Goal: Transaction & Acquisition: Purchase product/service

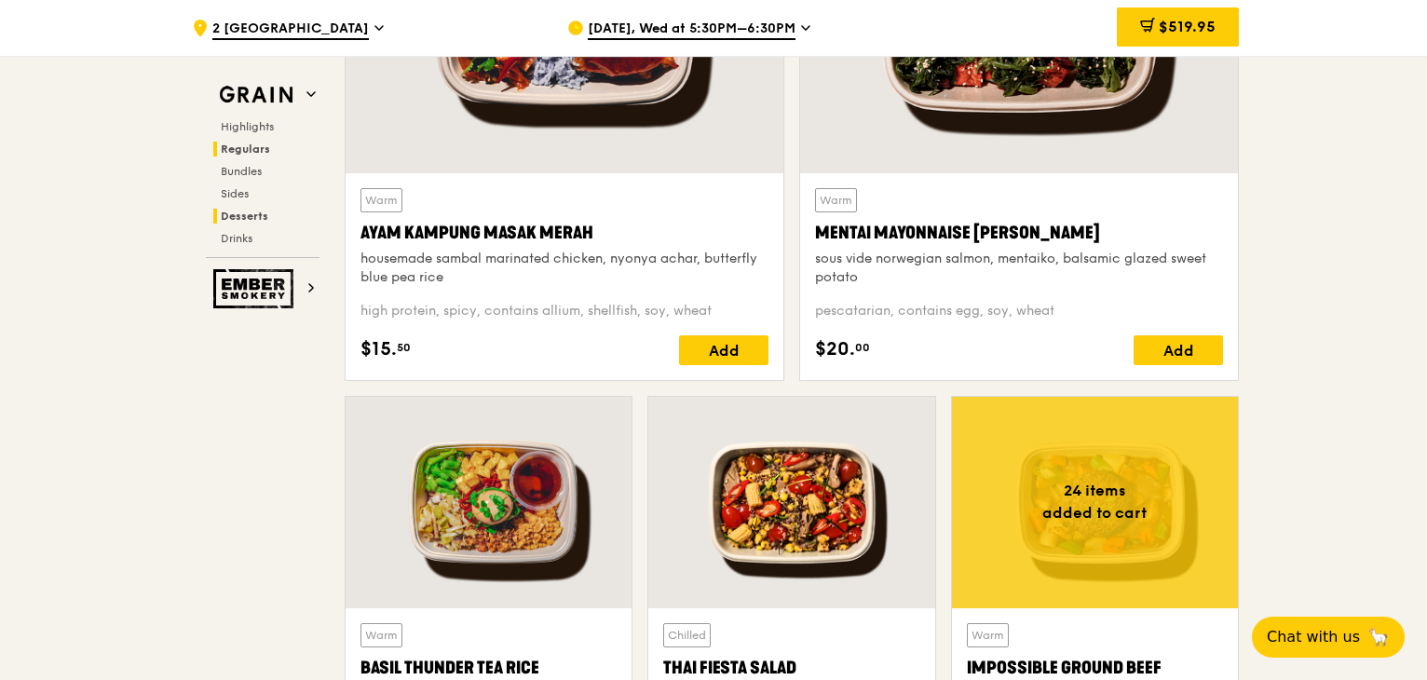
click at [238, 216] on span "Desserts" at bounding box center [245, 216] width 48 height 13
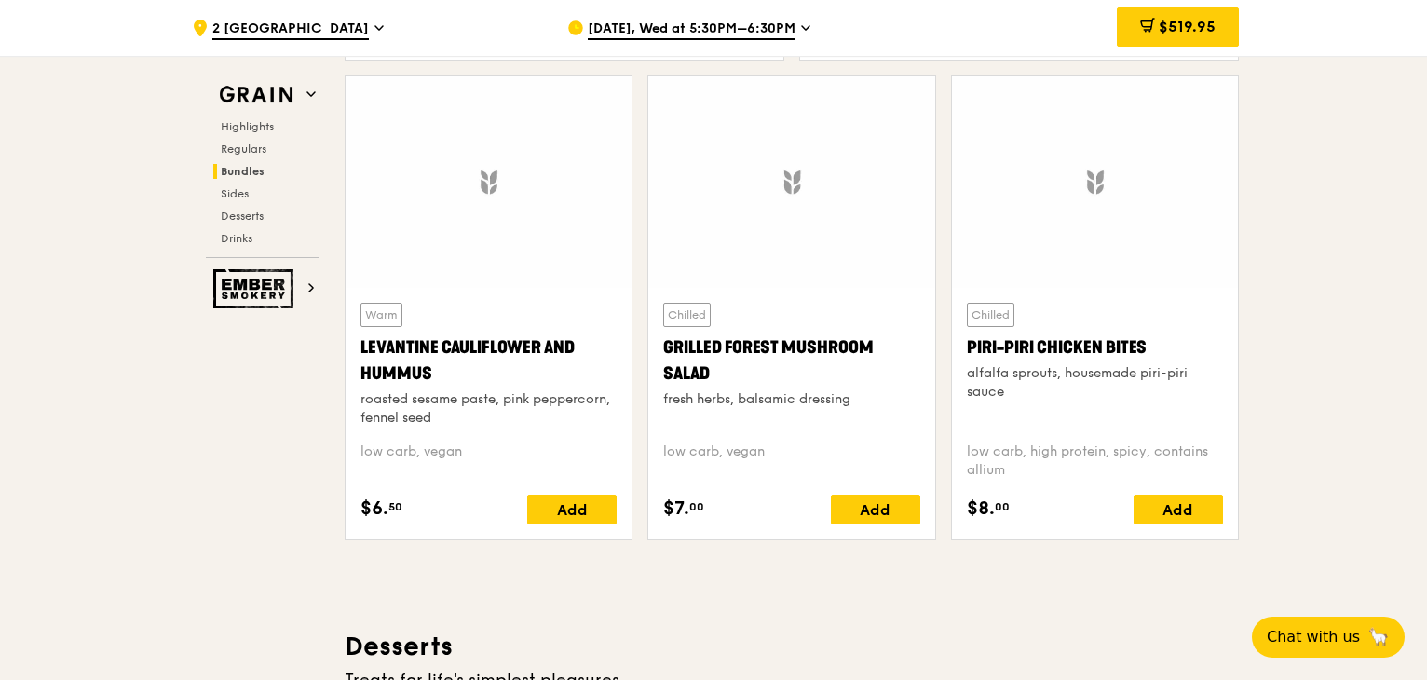
click at [242, 170] on span "Bundles" at bounding box center [243, 171] width 44 height 13
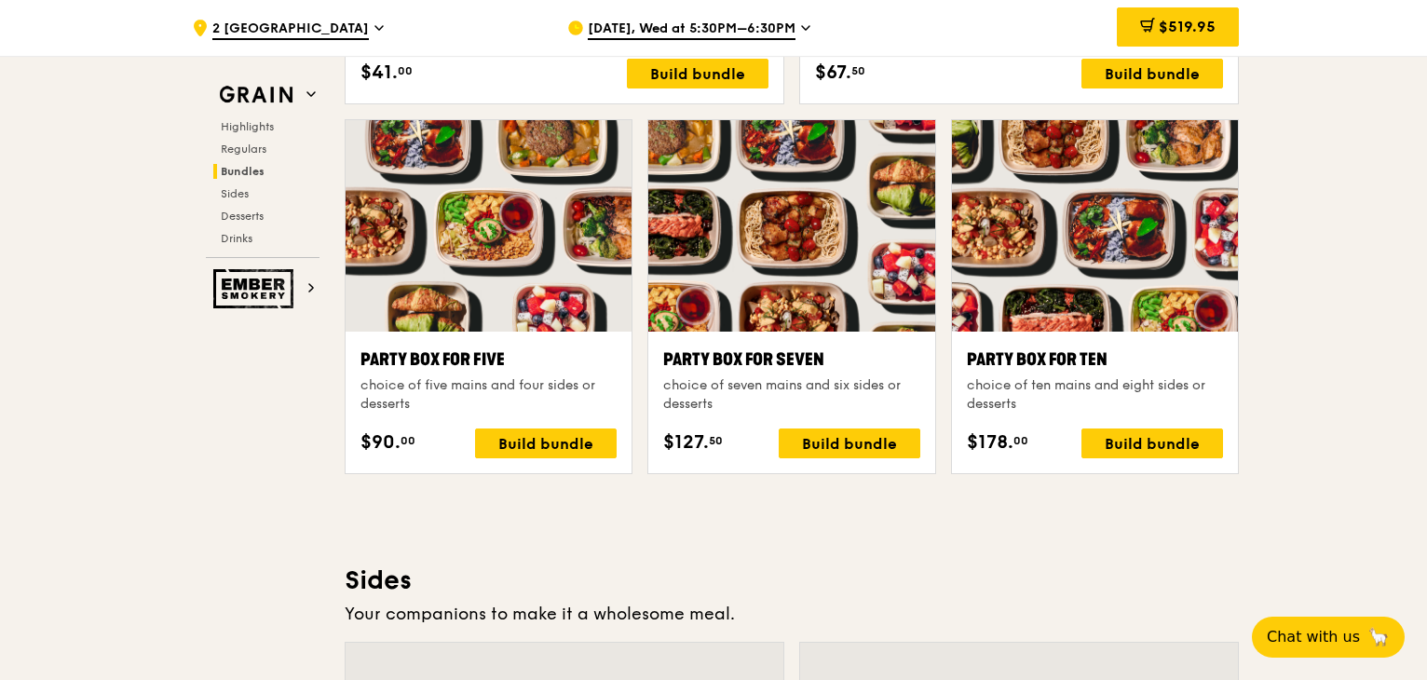
click at [242, 184] on div "Highlights Regulars Bundles Sides Desserts Drinks" at bounding box center [263, 182] width 114 height 127
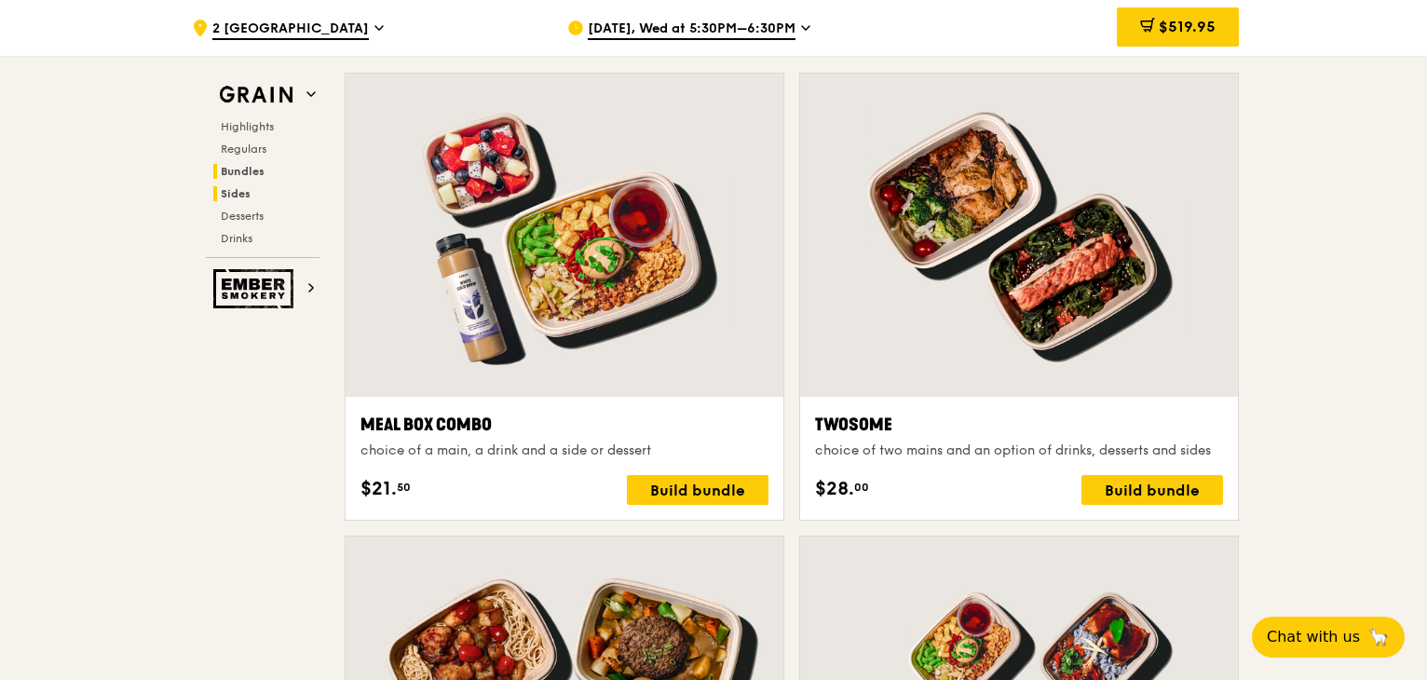
click at [240, 193] on span "Sides" at bounding box center [236, 193] width 30 height 13
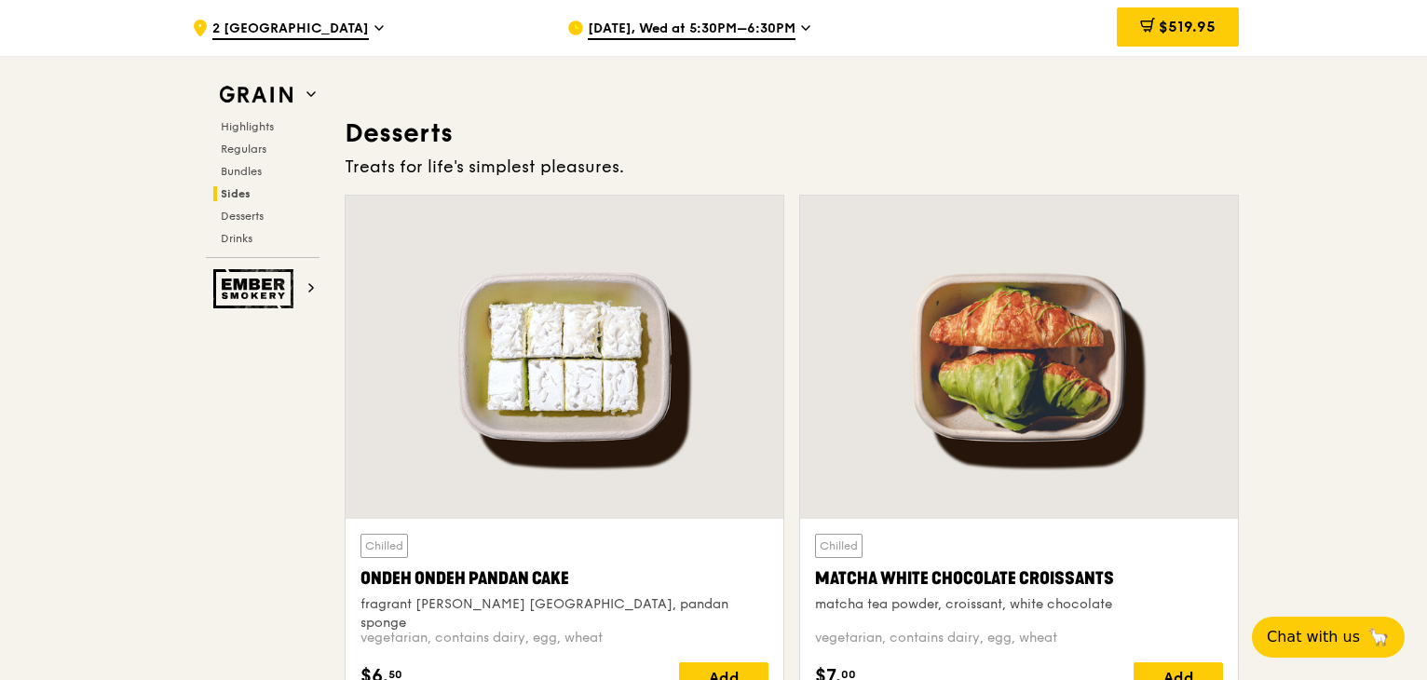
scroll to position [5694, 0]
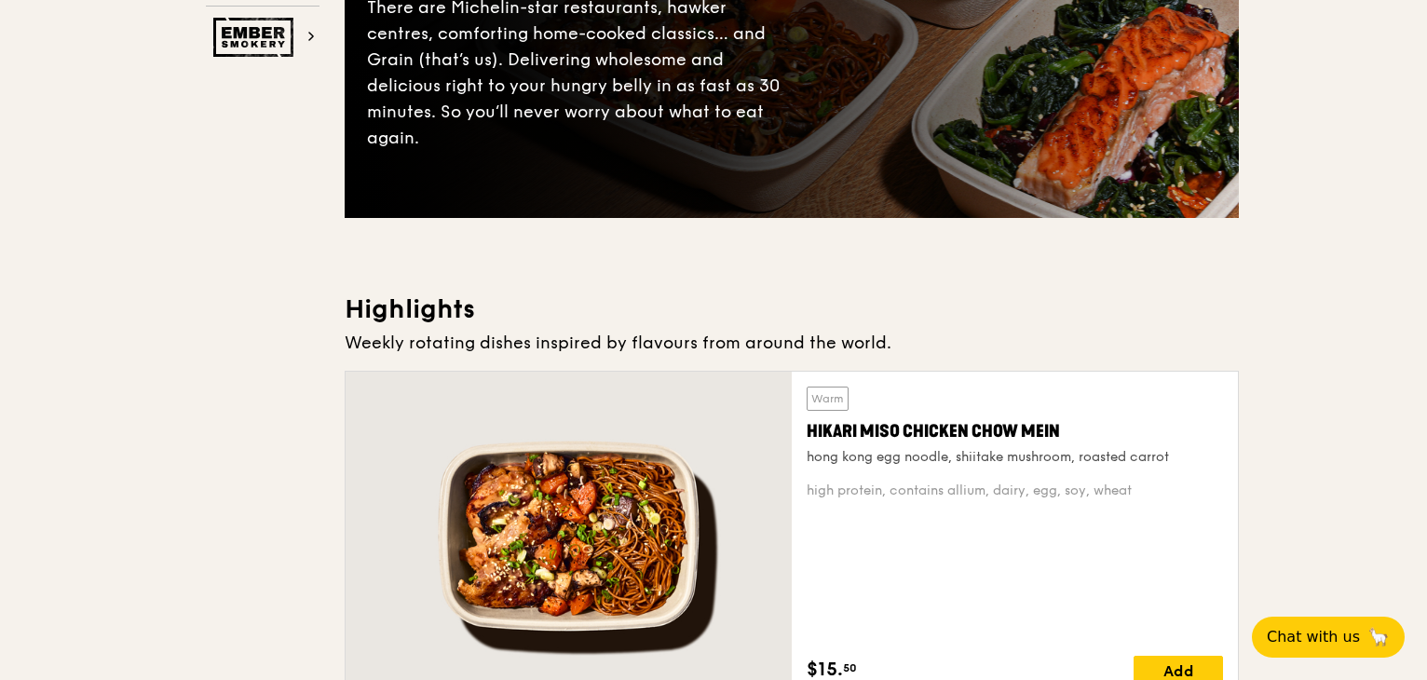
scroll to position [620, 0]
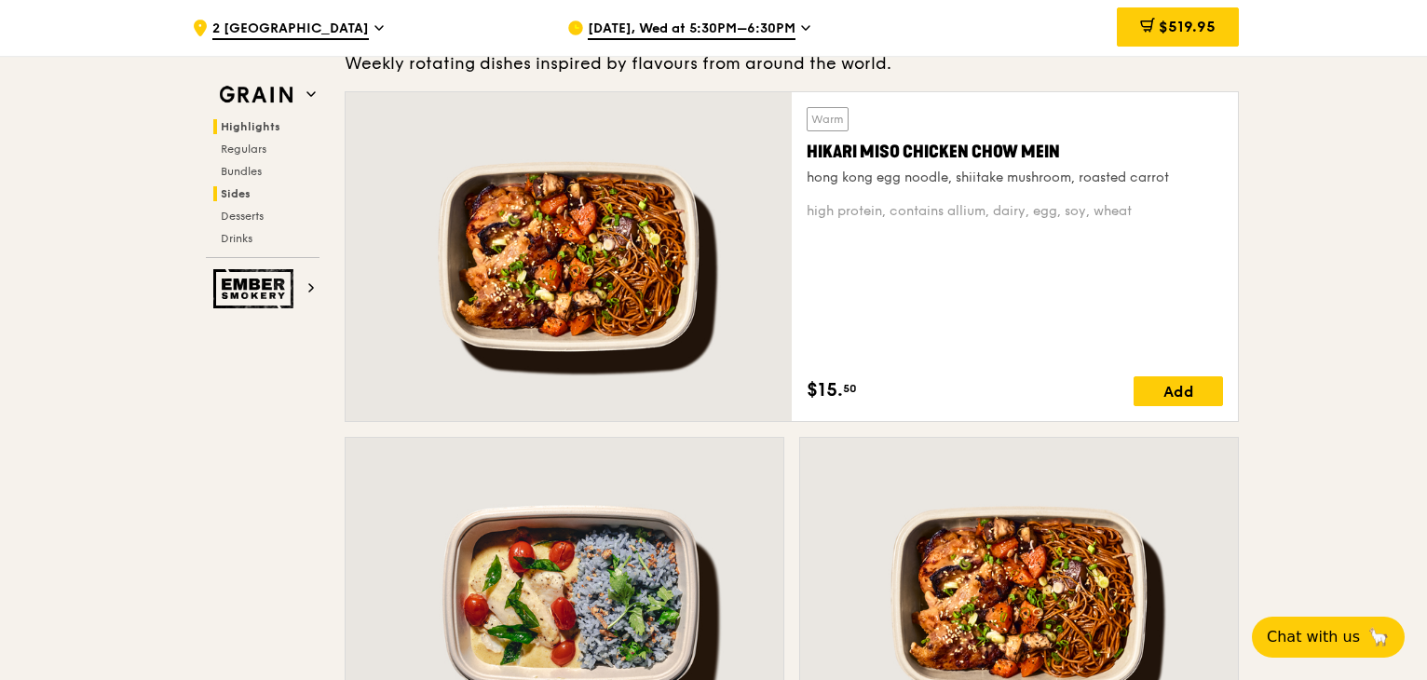
click at [237, 188] on span "Sides" at bounding box center [236, 193] width 30 height 13
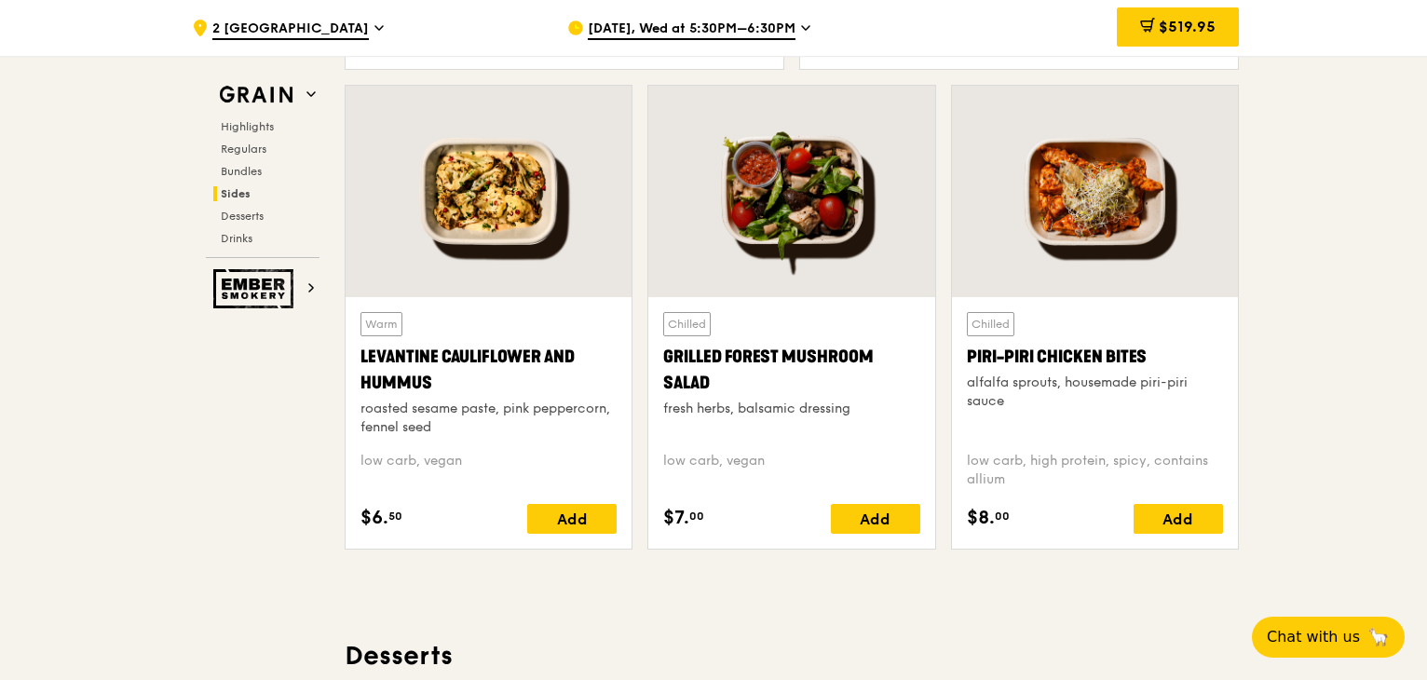
scroll to position [5197, 0]
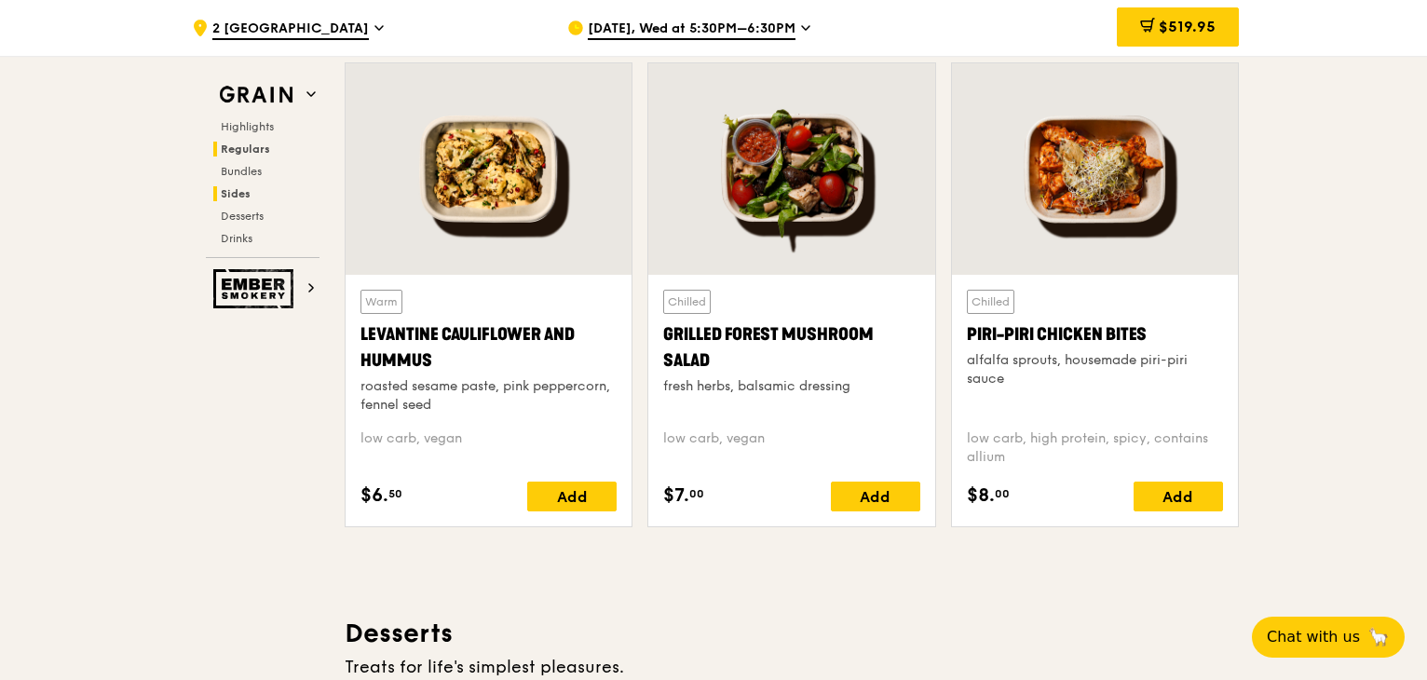
click at [250, 145] on span "Regulars" at bounding box center [245, 149] width 49 height 13
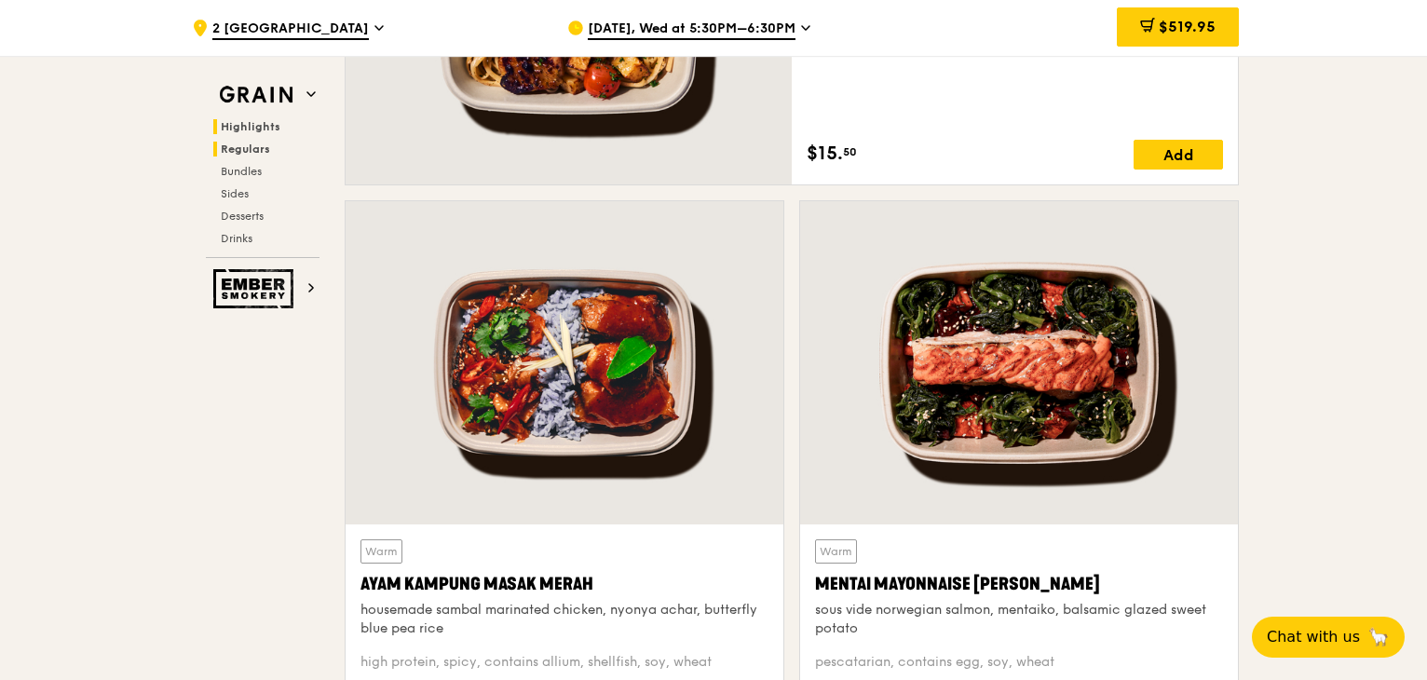
click at [259, 126] on span "Highlights" at bounding box center [251, 126] width 60 height 13
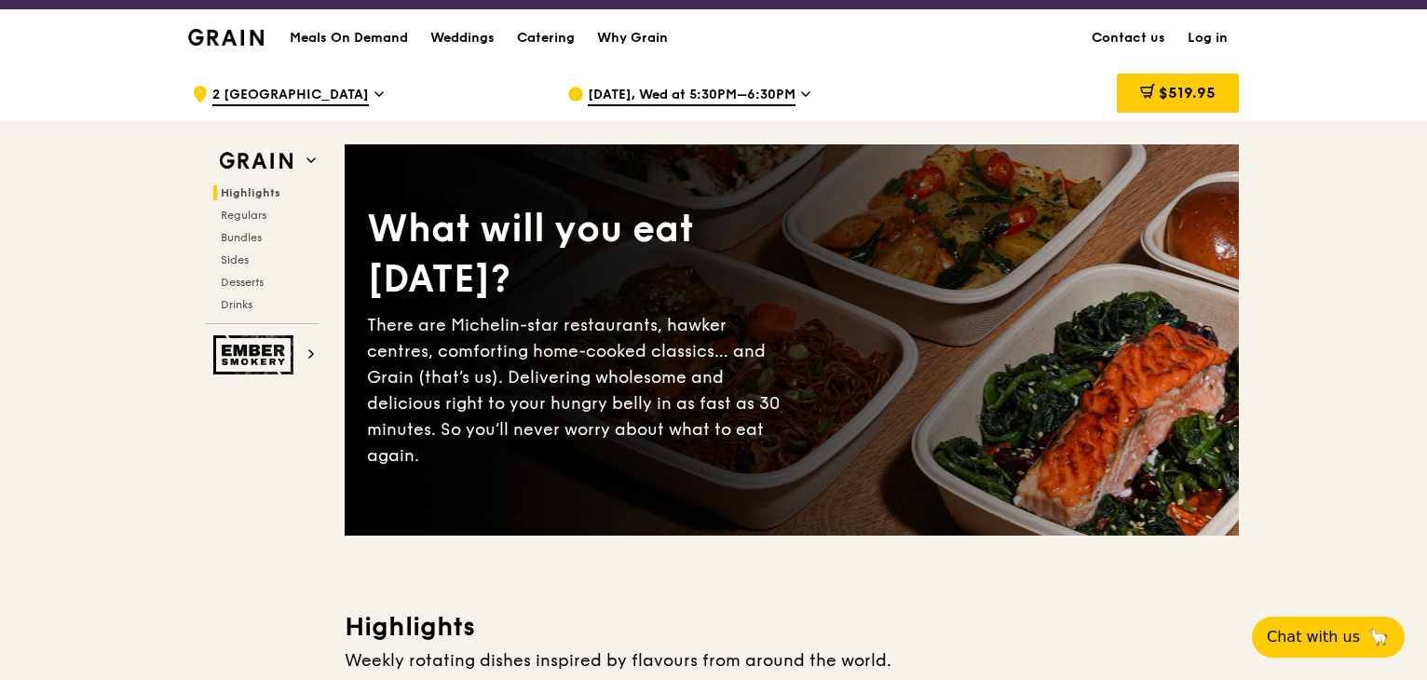
scroll to position [0, 0]
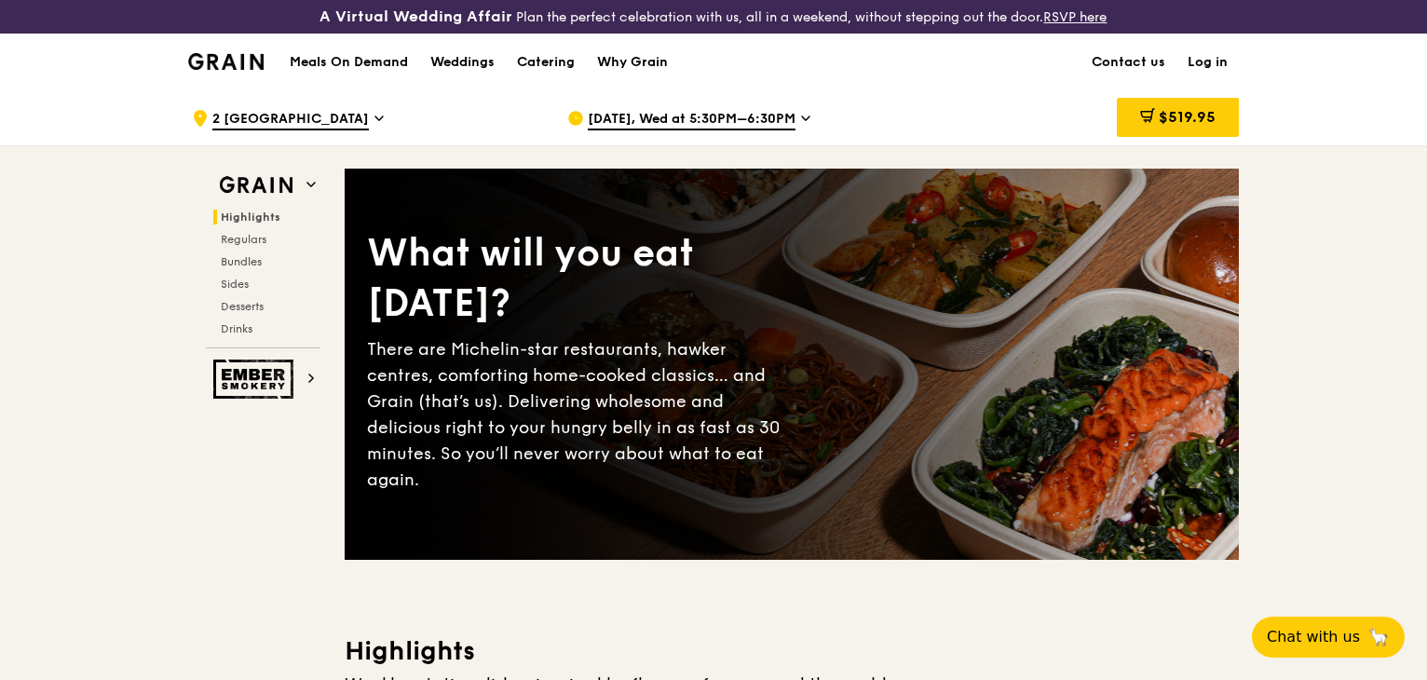
click at [324, 61] on h1 "Meals On Demand" at bounding box center [349, 62] width 118 height 19
click at [370, 66] on h1 "Meals On Demand" at bounding box center [349, 62] width 118 height 19
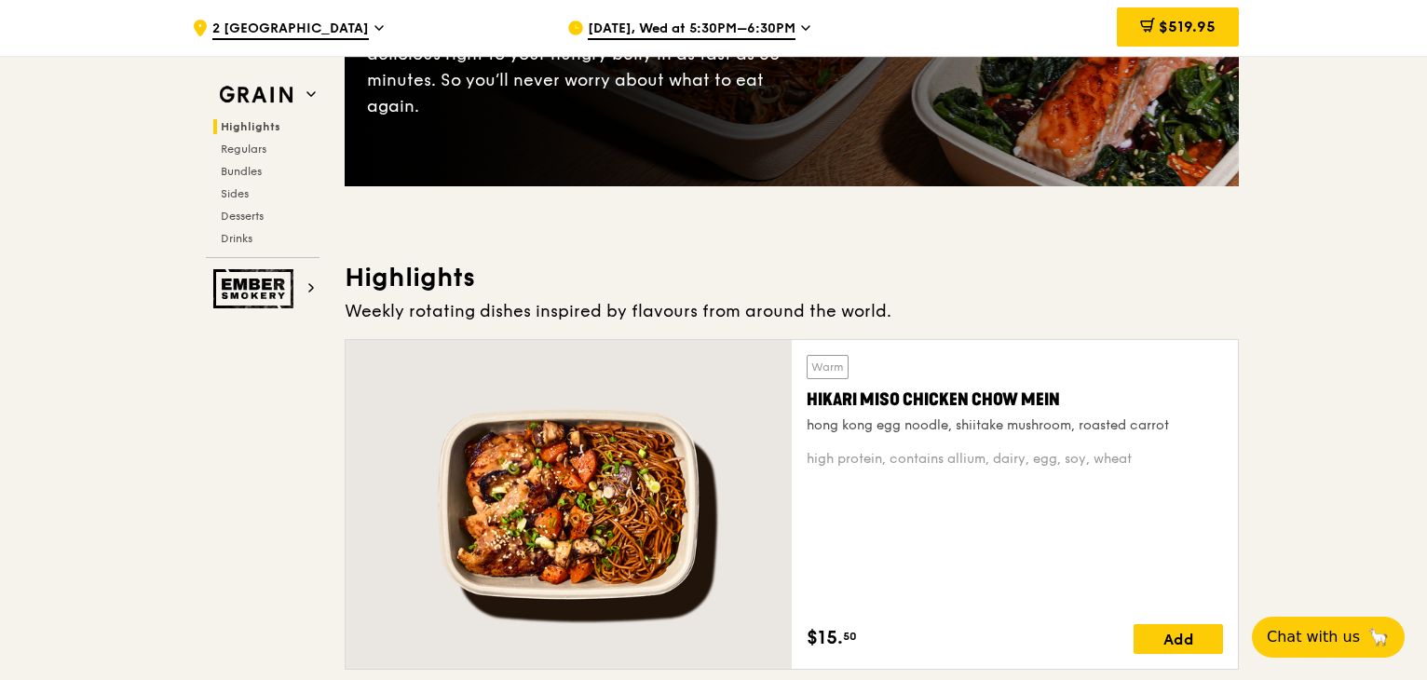
scroll to position [497, 0]
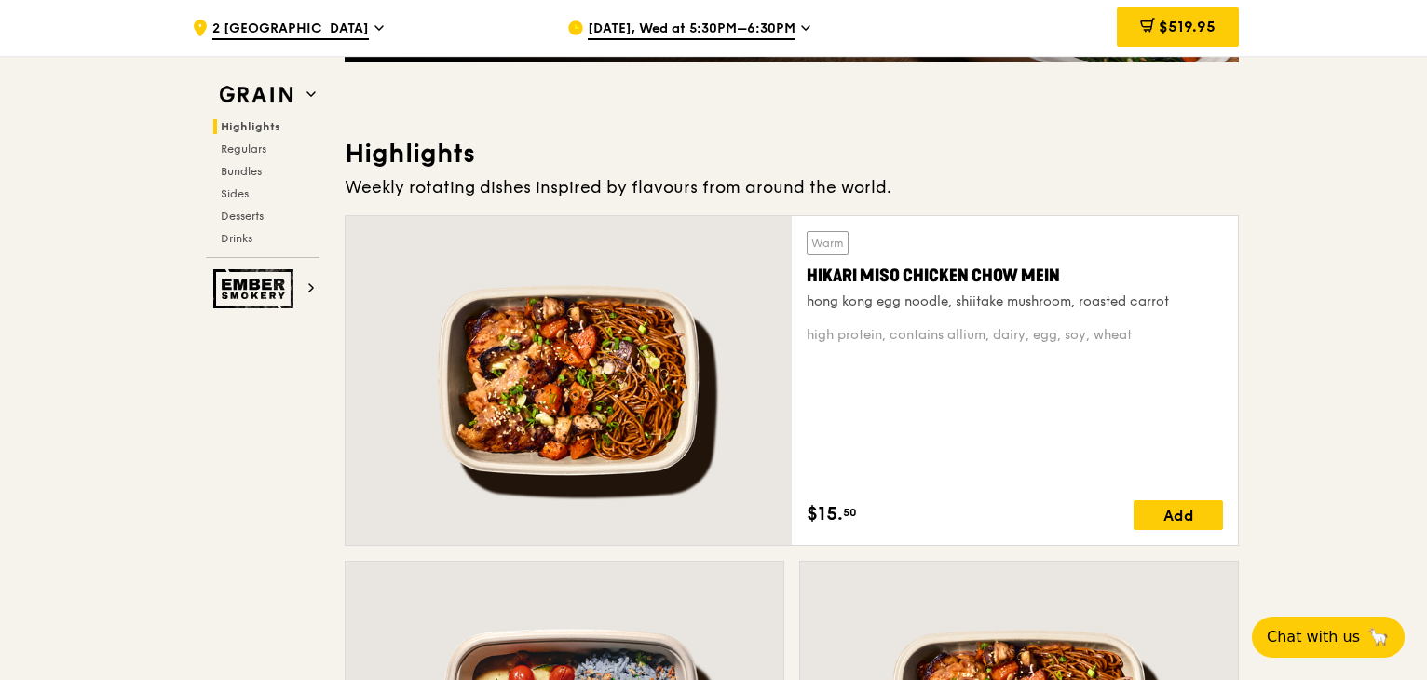
click at [1001, 159] on h3 "Highlights" at bounding box center [792, 154] width 894 height 34
